Goal: Information Seeking & Learning: Obtain resource

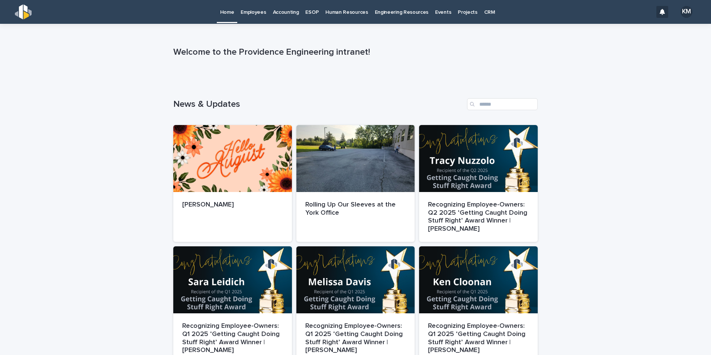
click at [278, 10] on p "Accounting" at bounding box center [286, 8] width 26 height 16
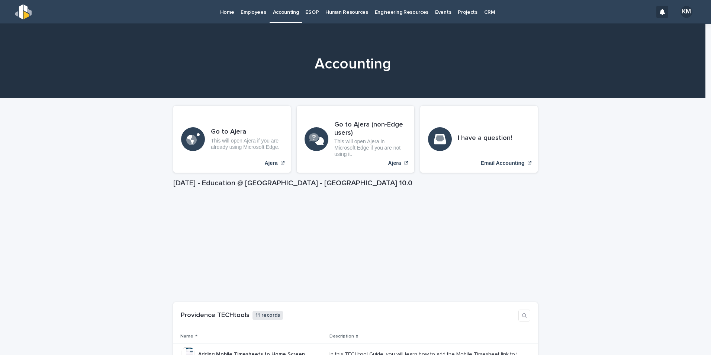
click at [342, 12] on p "Human Resources" at bounding box center [346, 8] width 42 height 16
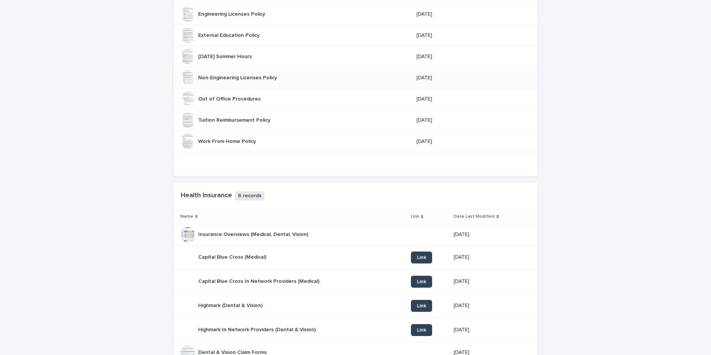
scroll to position [149, 0]
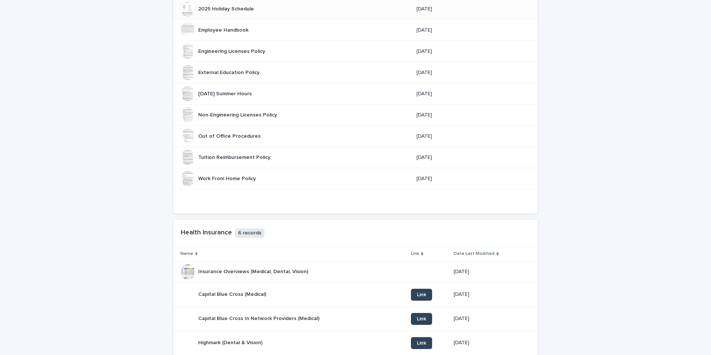
click at [244, 9] on p "2025 Holiday Schedule" at bounding box center [226, 8] width 57 height 8
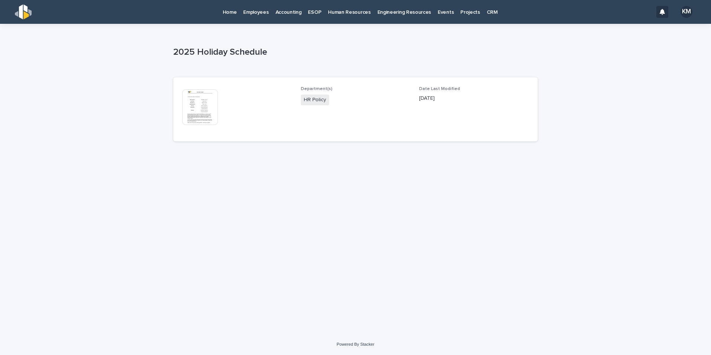
click at [196, 106] on img at bounding box center [200, 107] width 36 height 36
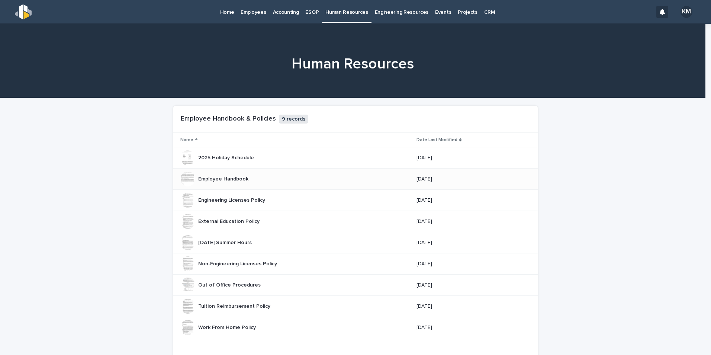
click at [233, 175] on p "Employee Handbook" at bounding box center [224, 178] width 52 height 8
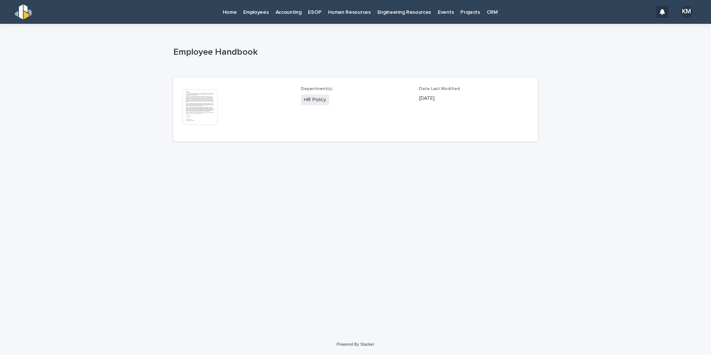
click at [184, 105] on img at bounding box center [200, 107] width 36 height 36
